Goal: Find contact information: Find contact information

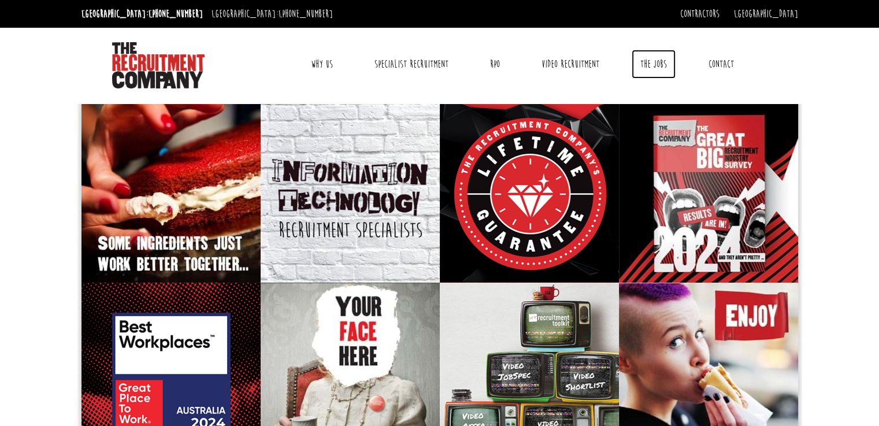
click at [650, 60] on link "The Jobs" at bounding box center [654, 64] width 44 height 29
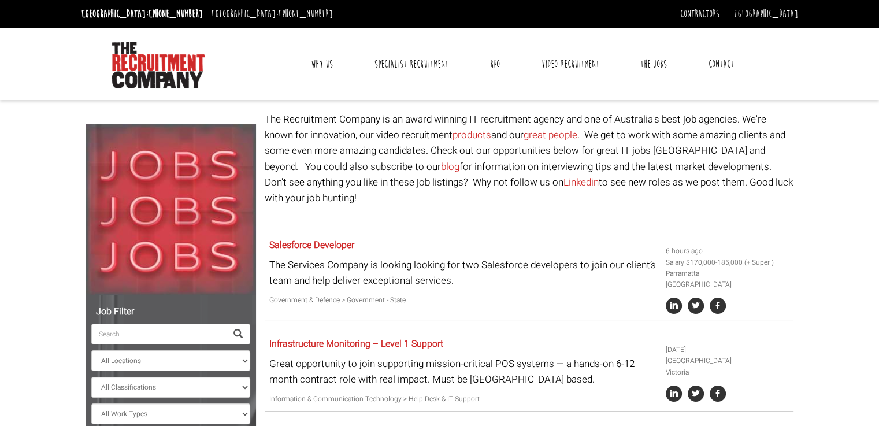
click at [719, 67] on link "Contact" at bounding box center [721, 64] width 43 height 29
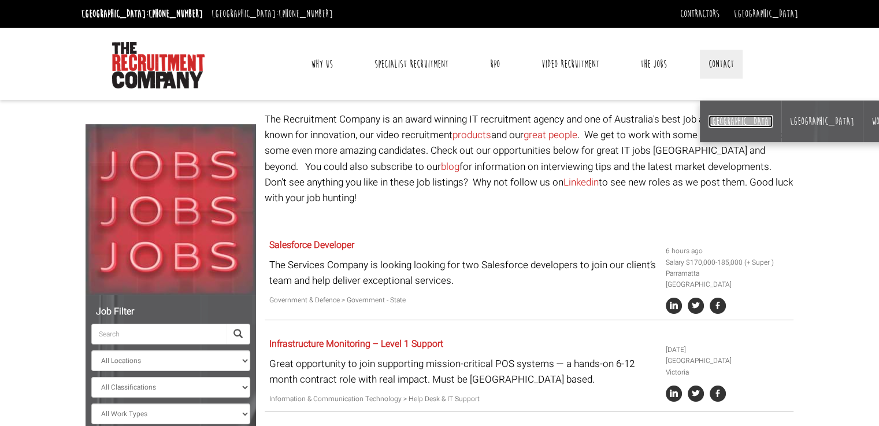
click at [713, 121] on link "[GEOGRAPHIC_DATA]" at bounding box center [741, 121] width 64 height 13
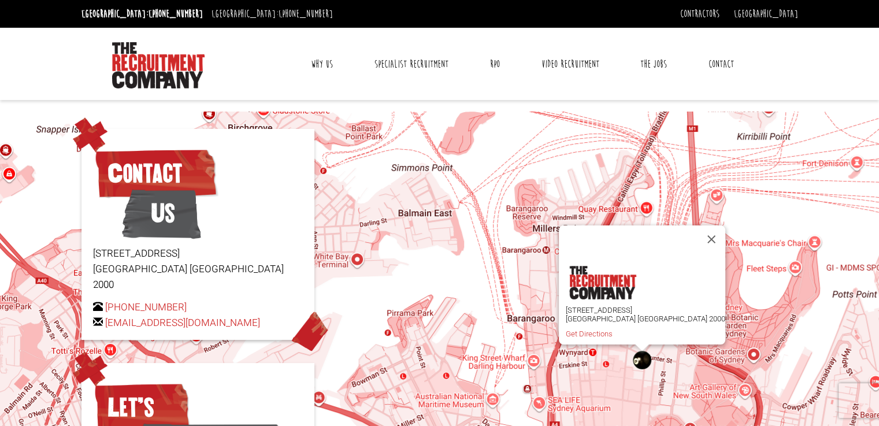
click at [324, 66] on link "Why Us" at bounding box center [321, 64] width 39 height 29
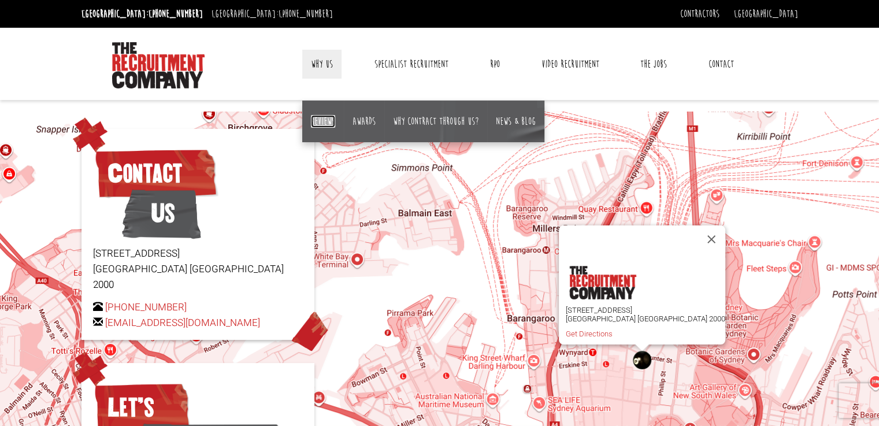
click at [328, 122] on link "Reviews" at bounding box center [323, 121] width 24 height 13
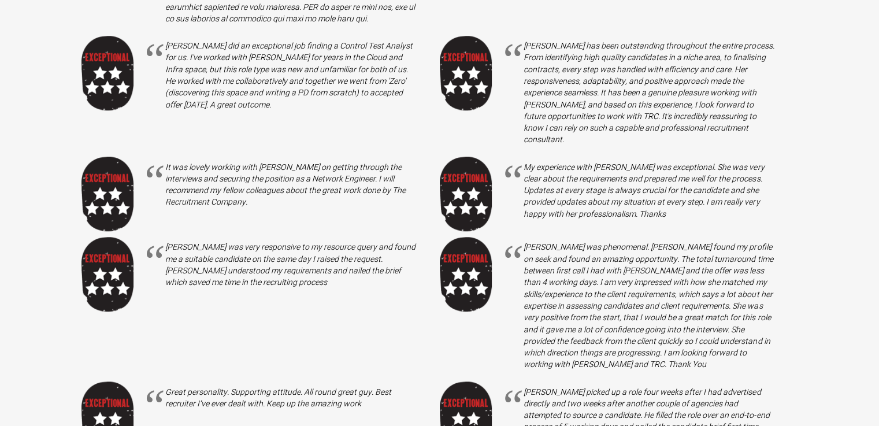
scroll to position [1272, 0]
